Goal: Task Accomplishment & Management: Manage account settings

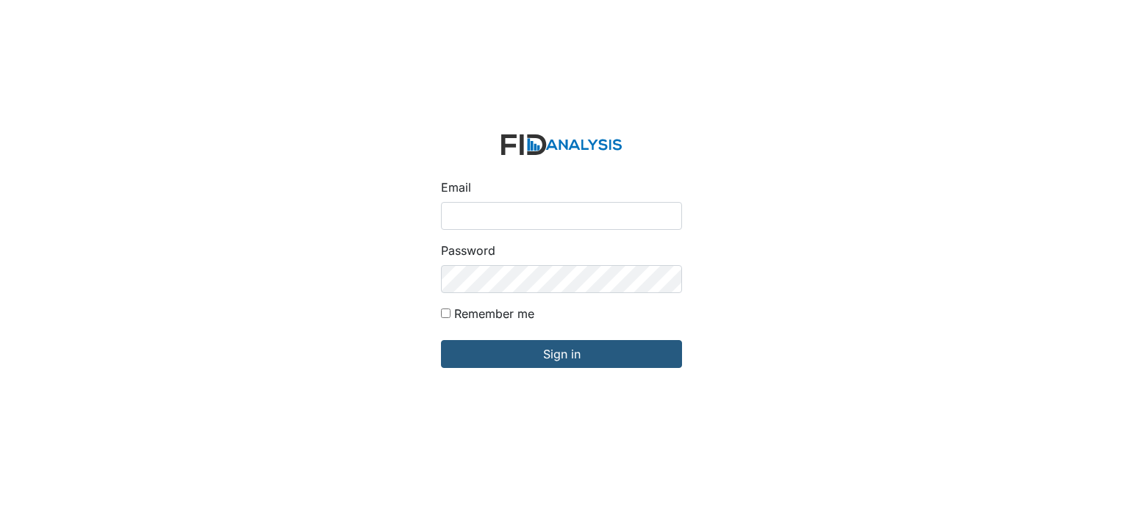
click at [474, 223] on input "Email" at bounding box center [561, 216] width 241 height 28
type input "[EMAIL_ADDRESS][DOMAIN_NAME]"
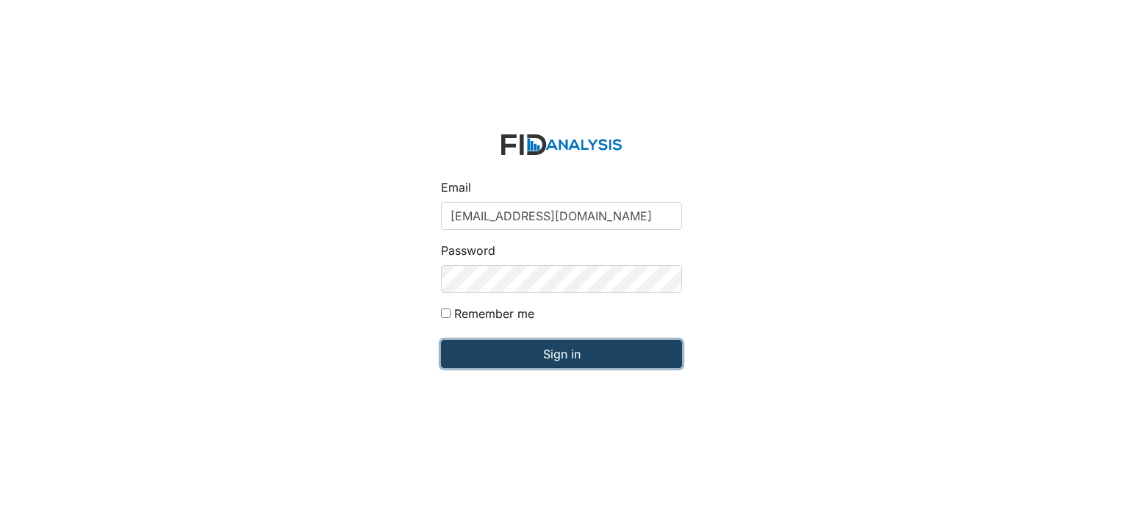
click at [569, 353] on input "Sign in" at bounding box center [561, 354] width 241 height 28
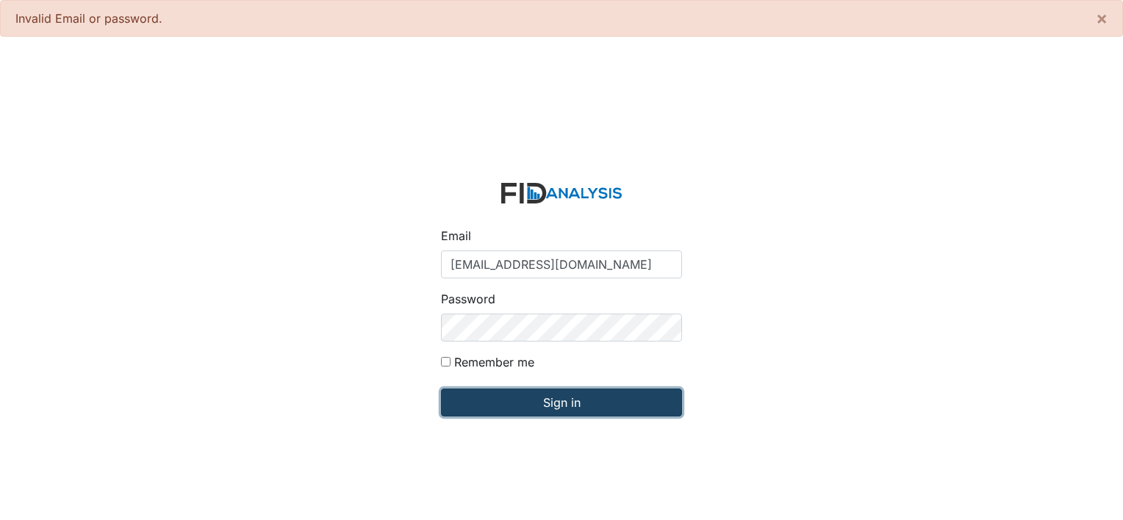
click at [567, 398] on input "Sign in" at bounding box center [561, 403] width 241 height 28
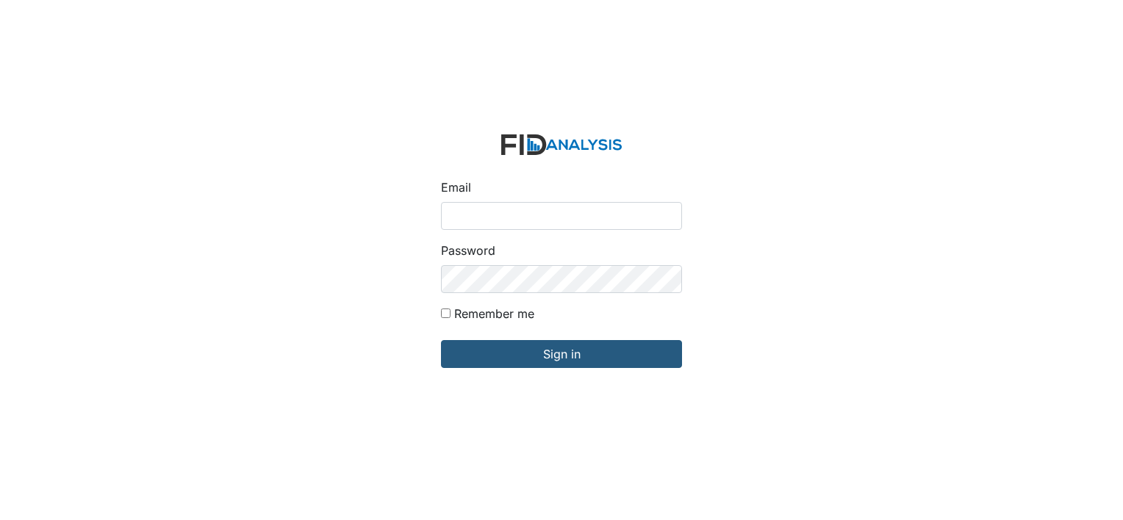
click at [502, 217] on input "Email" at bounding box center [561, 216] width 241 height 28
type input "[EMAIL_ADDRESS][DOMAIN_NAME]"
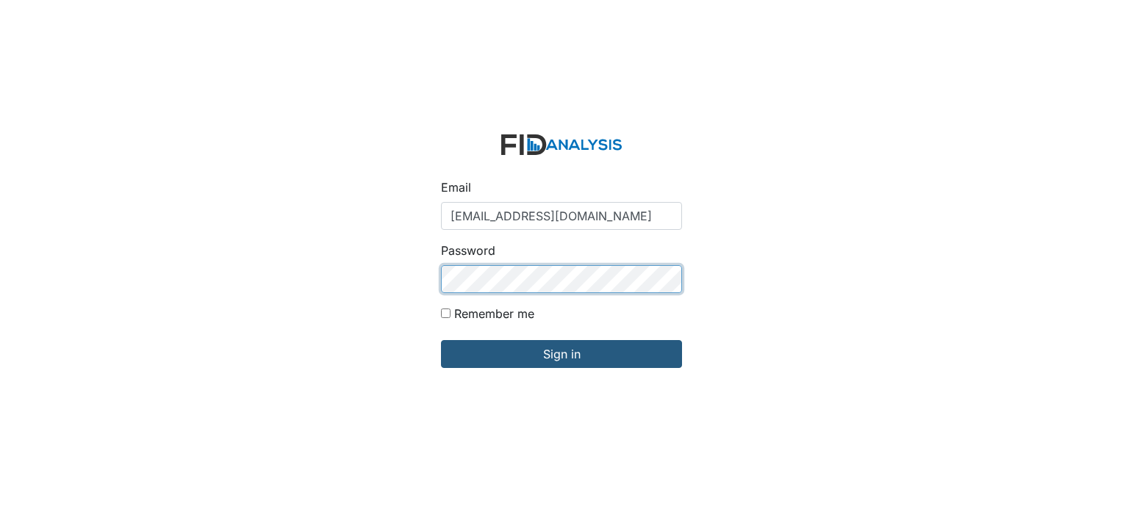
click at [441, 340] on input "Sign in" at bounding box center [561, 354] width 241 height 28
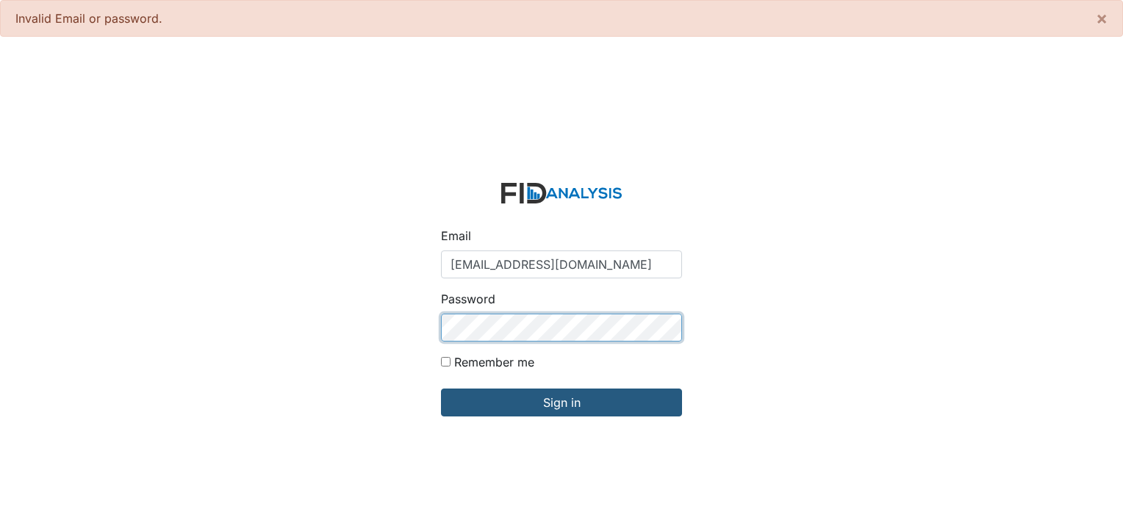
click at [441, 389] on input "Sign in" at bounding box center [561, 403] width 241 height 28
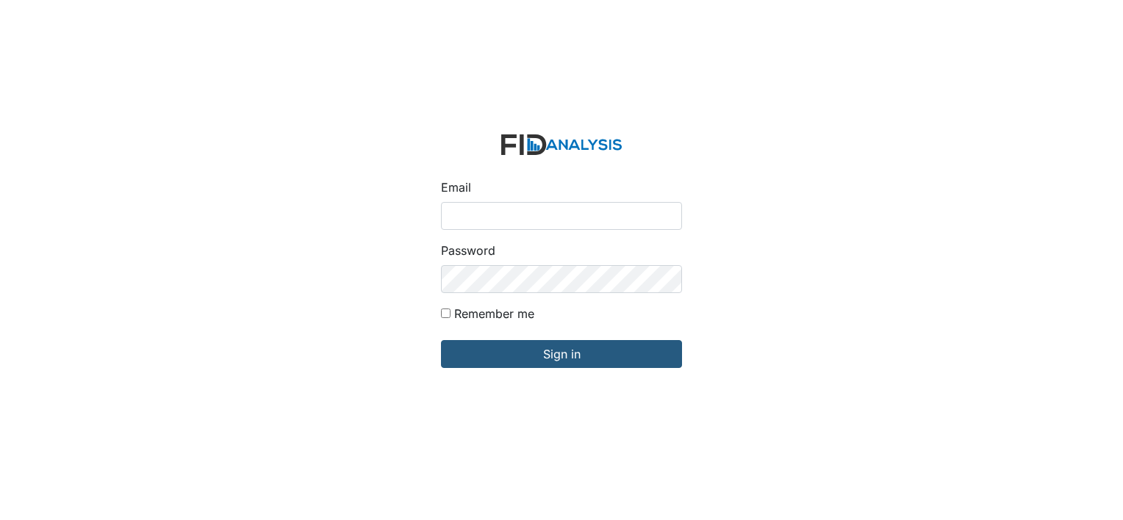
click at [463, 218] on input "Email" at bounding box center [561, 216] width 241 height 28
type input "[EMAIL_ADDRESS][DOMAIN_NAME]"
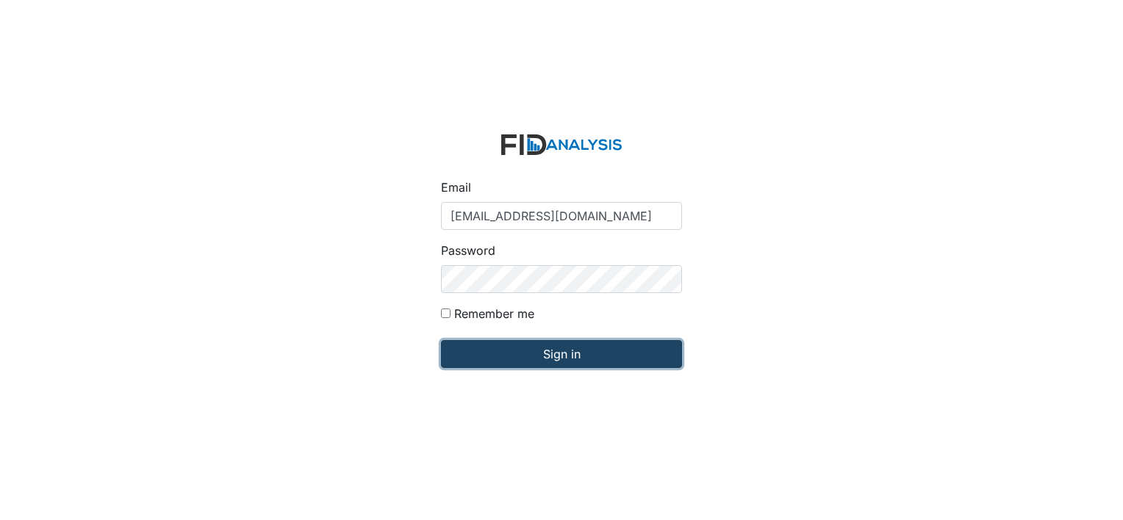
click at [556, 356] on input "Sign in" at bounding box center [561, 354] width 241 height 28
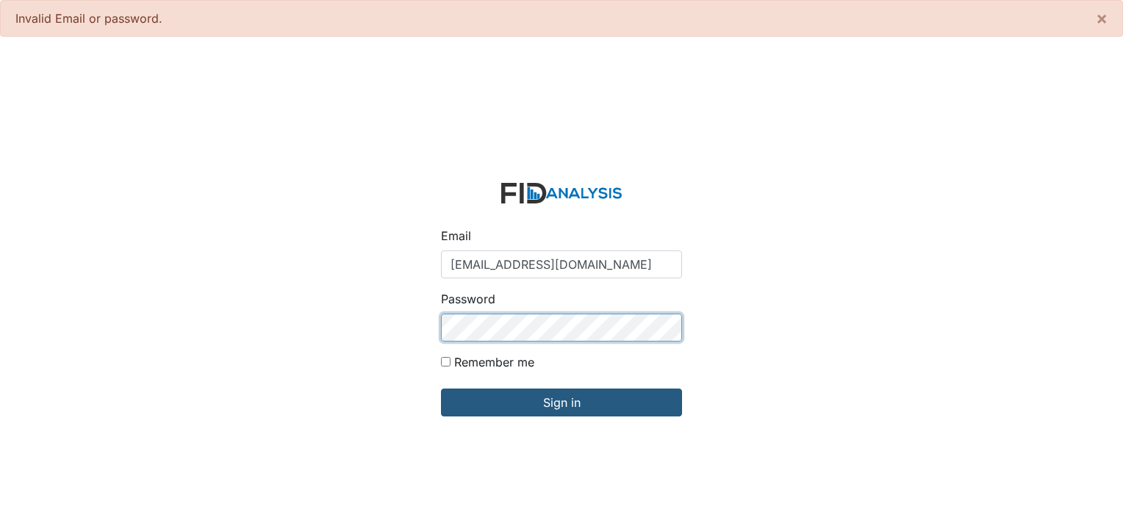
click at [441, 389] on input "Sign in" at bounding box center [561, 403] width 241 height 28
click at [729, 165] on div "Email kwade@lifeincorporate.com Password Remember me Sign in" at bounding box center [561, 308] width 1123 height 520
